Goal: Transaction & Acquisition: Purchase product/service

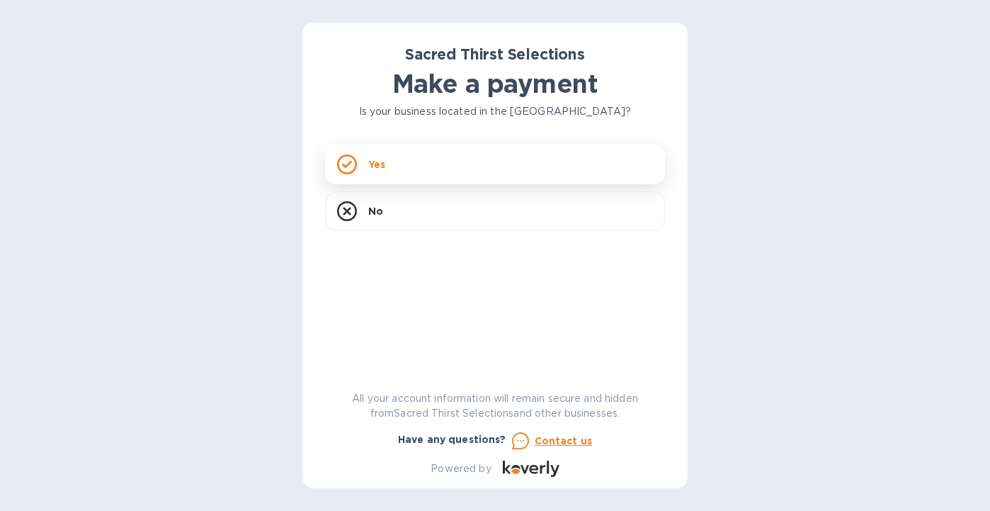
click at [403, 169] on div "Yes" at bounding box center [495, 164] width 340 height 40
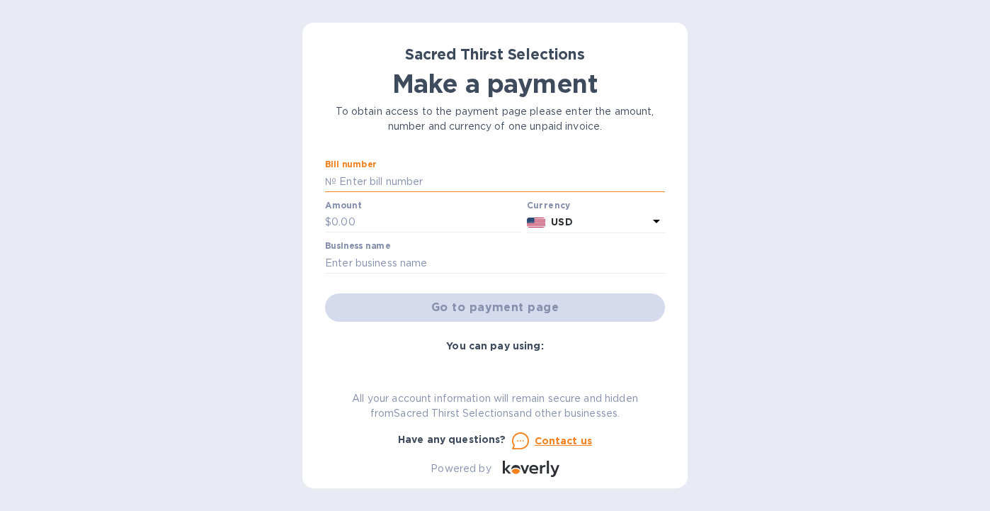
click at [392, 180] on input "text" at bounding box center [500, 181] width 329 height 21
click at [367, 224] on input "text" at bounding box center [426, 222] width 190 height 21
paste input "1,655.60"
type input "1,655.60"
click at [353, 179] on input "text" at bounding box center [500, 181] width 329 height 21
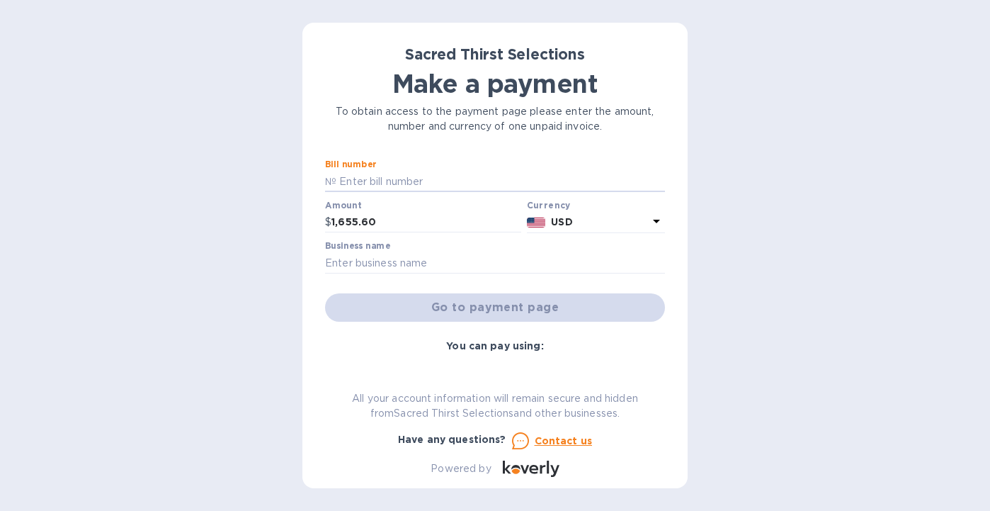
type input "#52344"
click at [370, 268] on input "text" at bounding box center [495, 262] width 340 height 21
type input "El Chato"
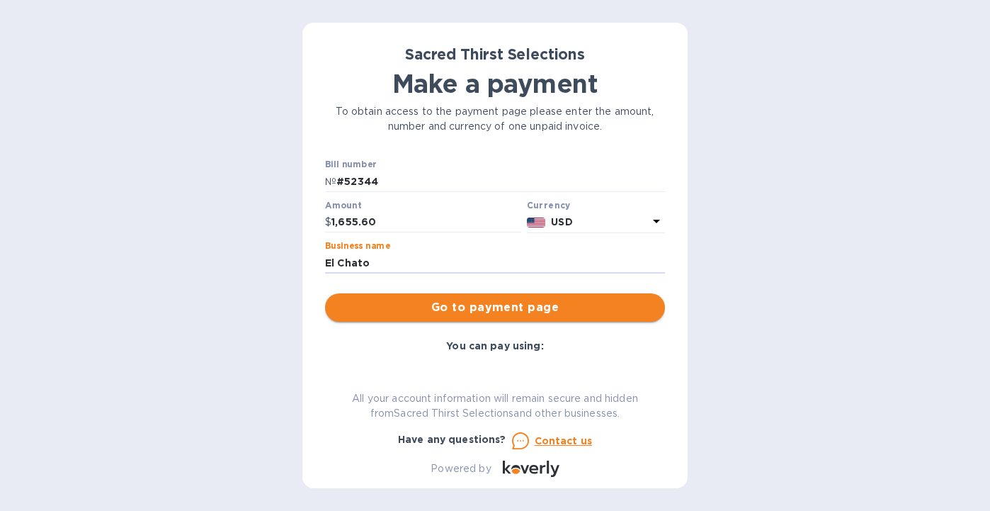
click at [445, 317] on button "Go to payment page" at bounding box center [495, 307] width 340 height 28
